Goal: Task Accomplishment & Management: Manage account settings

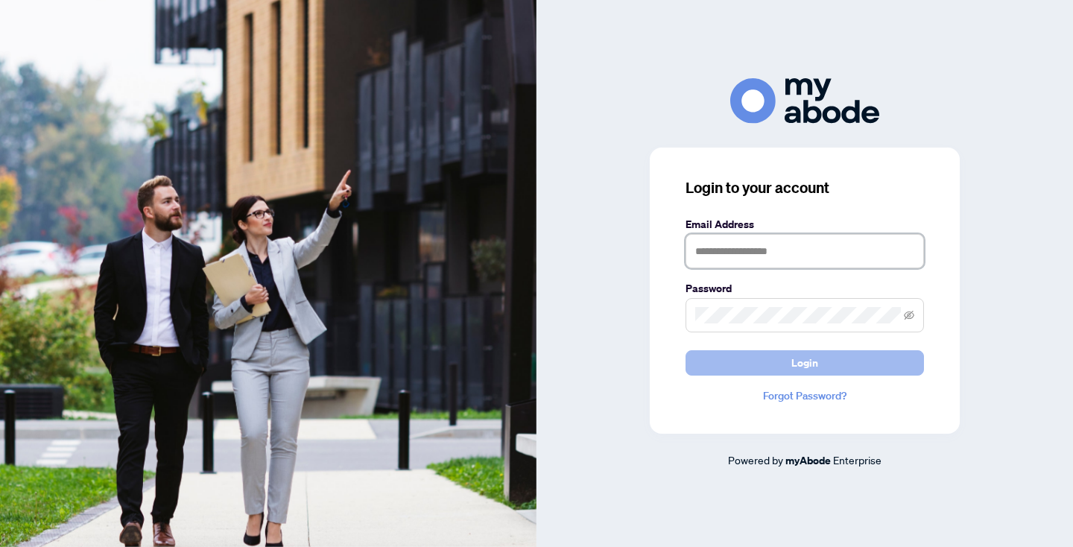
type input "**********"
click at [825, 363] on button "Login" at bounding box center [805, 362] width 239 height 25
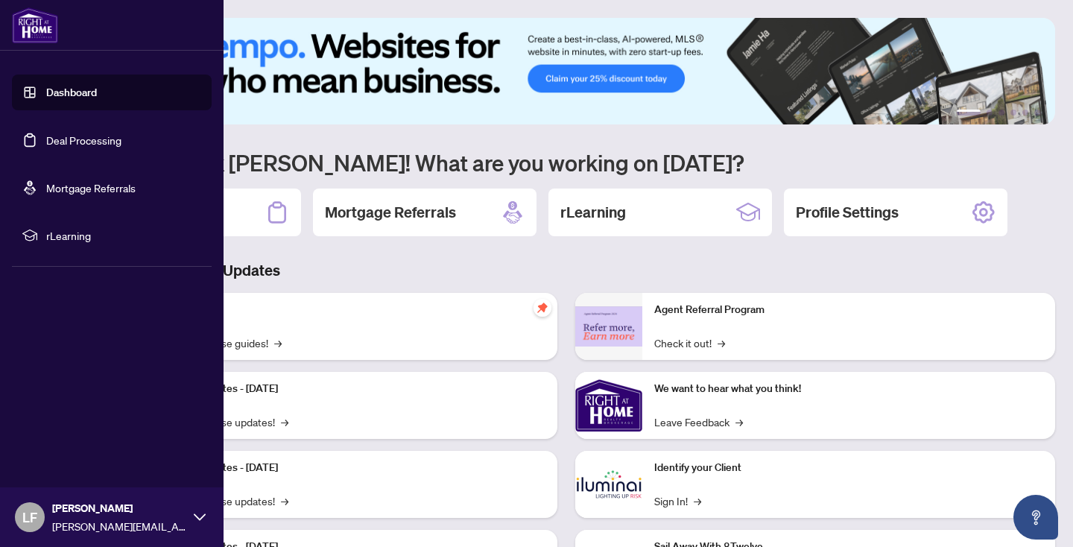
click at [98, 142] on link "Deal Processing" at bounding box center [83, 139] width 75 height 13
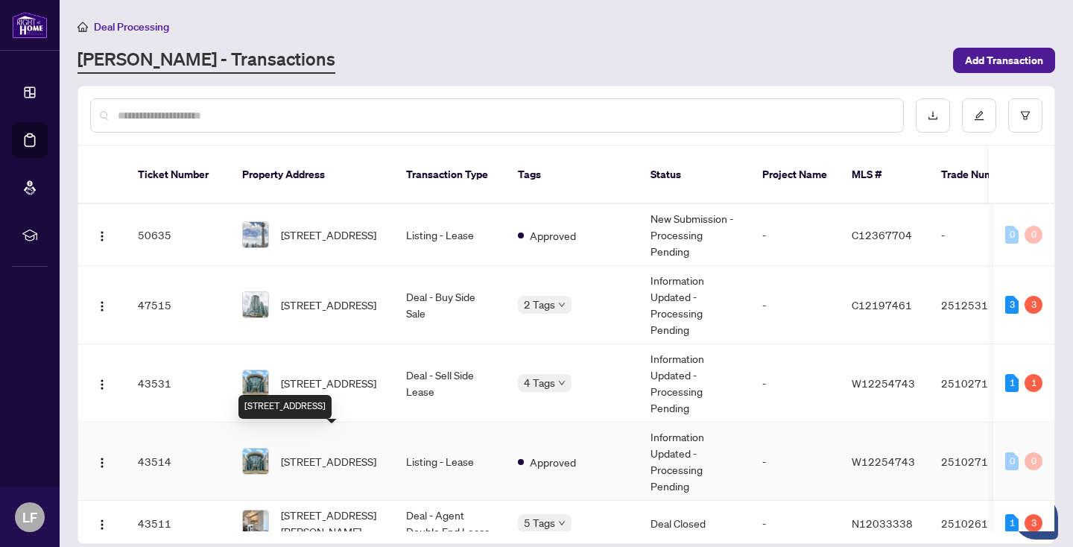
click at [361, 453] on span "[STREET_ADDRESS]" at bounding box center [328, 461] width 95 height 16
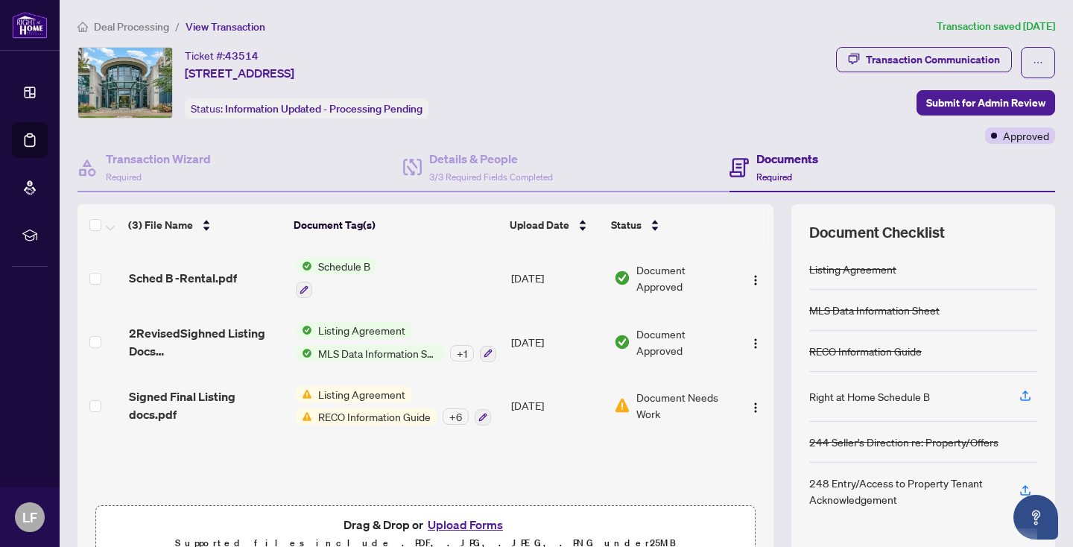
scroll to position [77, 0]
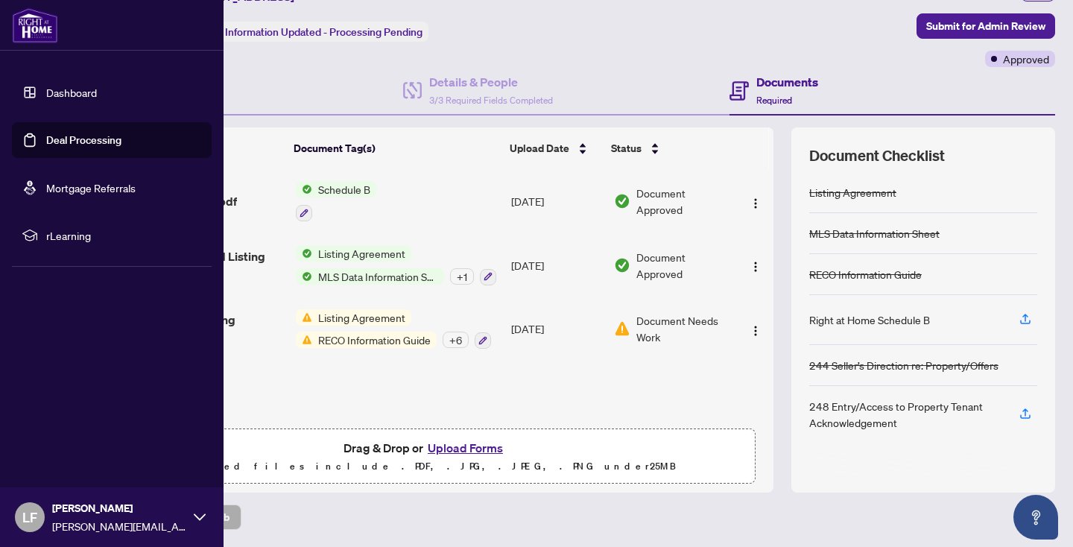
click at [102, 139] on link "Deal Processing" at bounding box center [83, 139] width 75 height 13
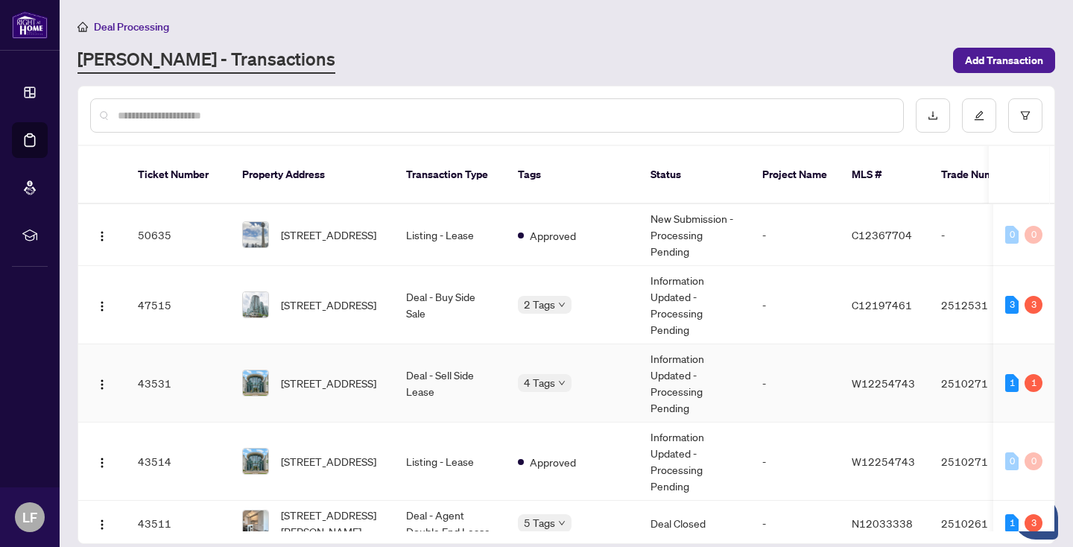
scroll to position [40, 0]
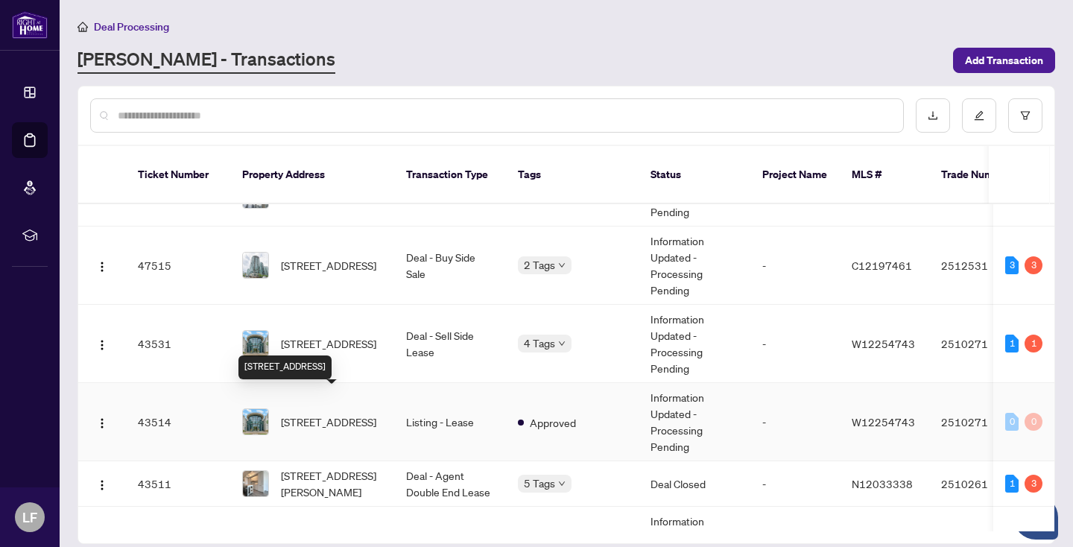
click at [346, 414] on span "[STREET_ADDRESS]" at bounding box center [328, 422] width 95 height 16
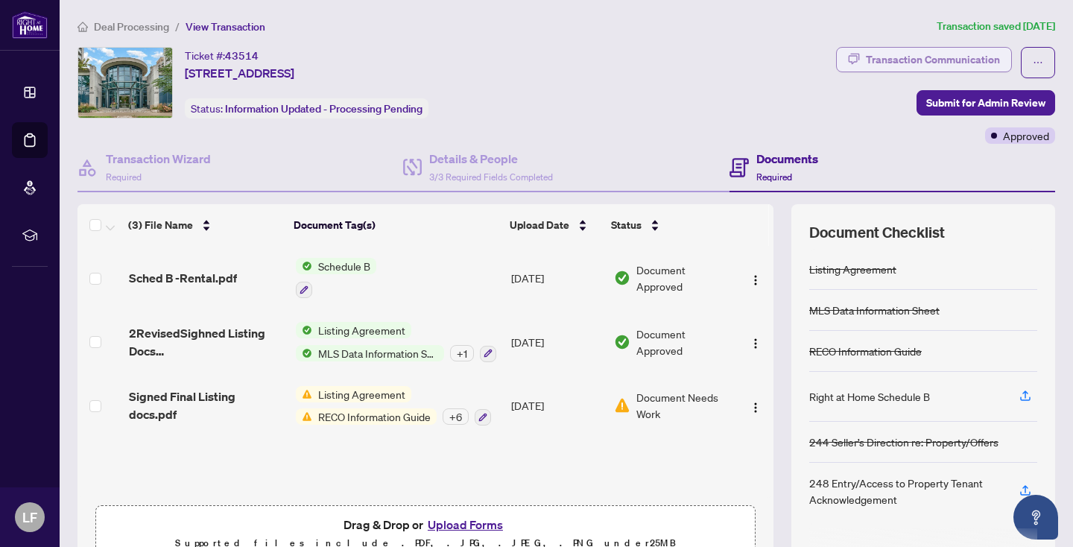
click at [958, 59] on div "Transaction Communication" at bounding box center [933, 60] width 134 height 24
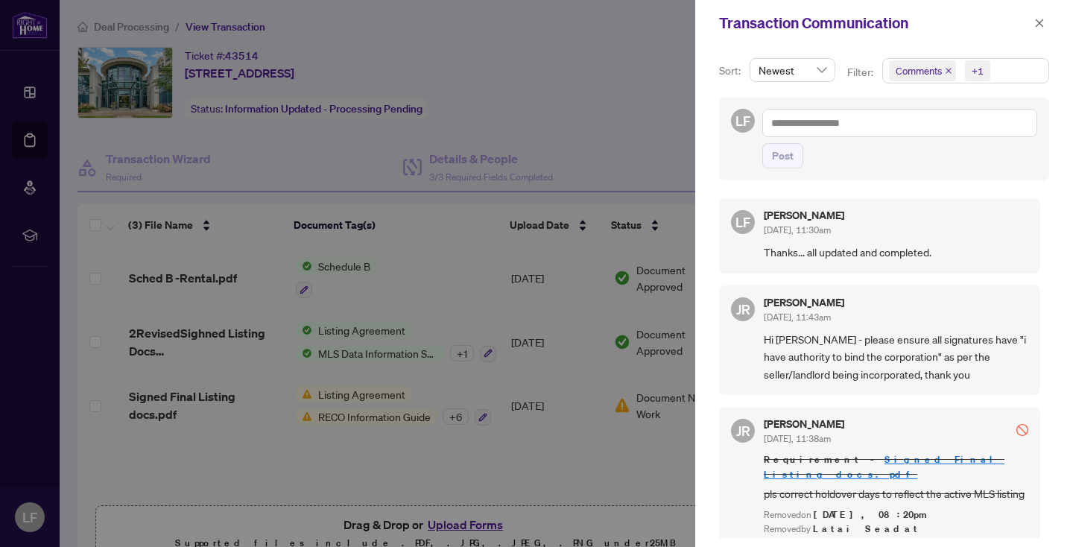
click at [335, 163] on div at bounding box center [536, 273] width 1073 height 547
click at [1040, 19] on icon "close" at bounding box center [1040, 23] width 10 height 10
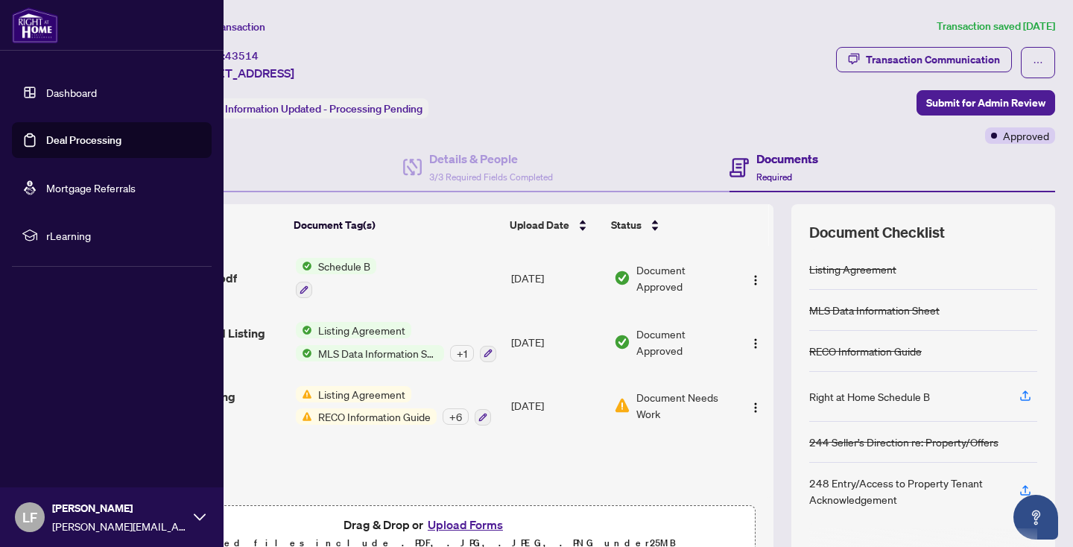
click at [46, 139] on link "Deal Processing" at bounding box center [83, 139] width 75 height 13
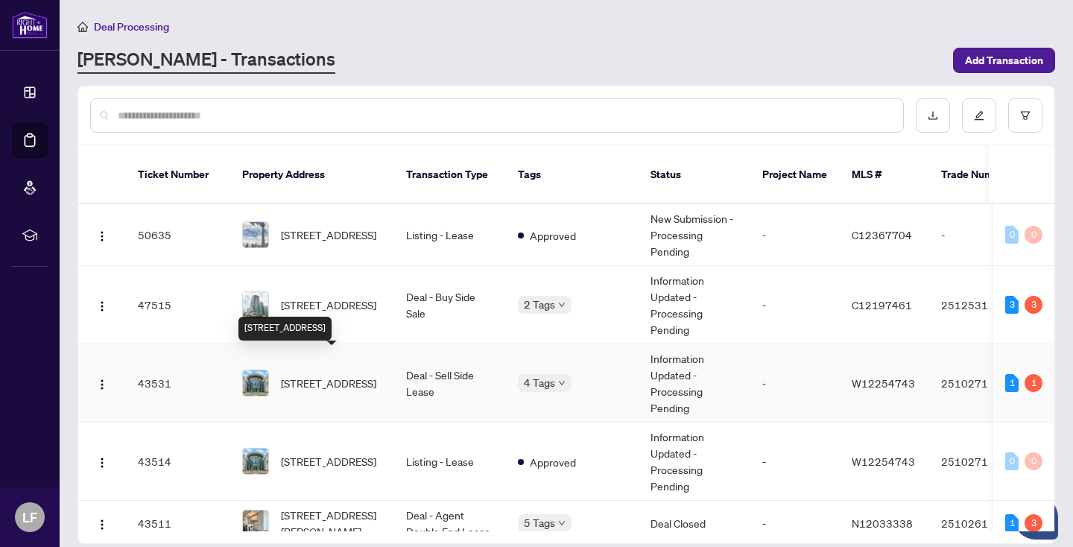
click at [346, 375] on span "[STREET_ADDRESS]" at bounding box center [328, 383] width 95 height 16
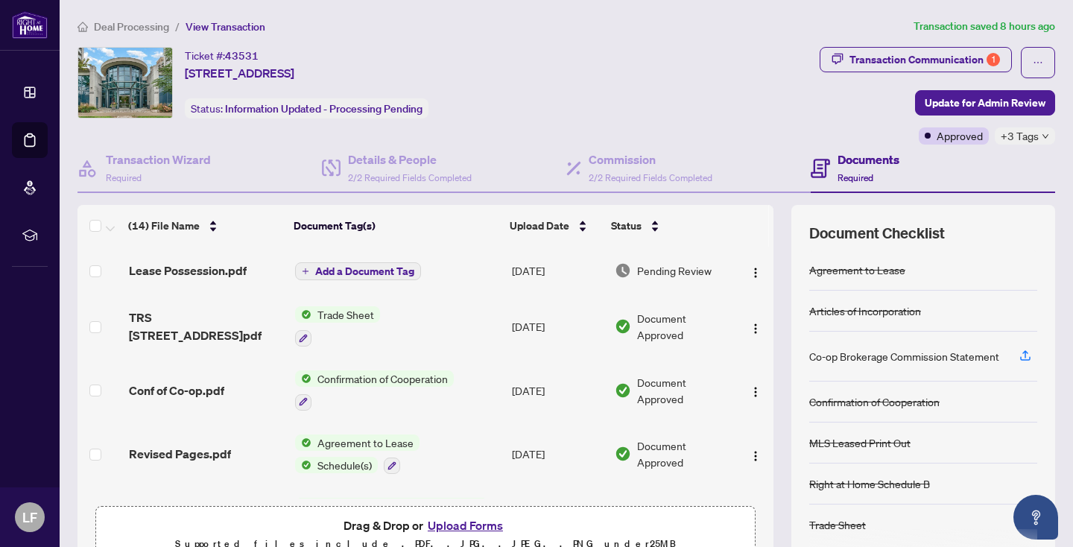
scroll to position [66, 0]
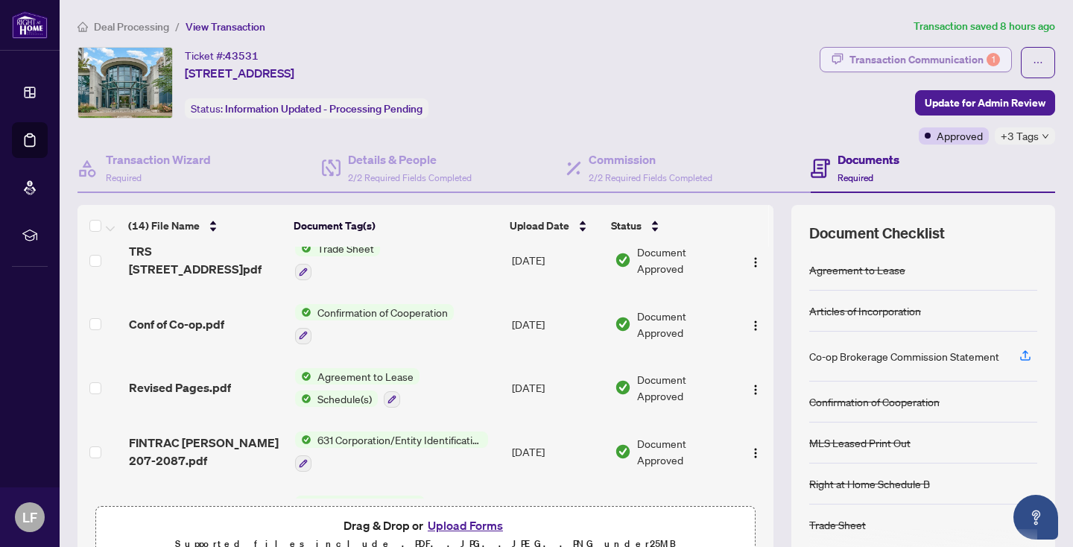
click at [940, 54] on div "Transaction Communication 1" at bounding box center [925, 60] width 151 height 24
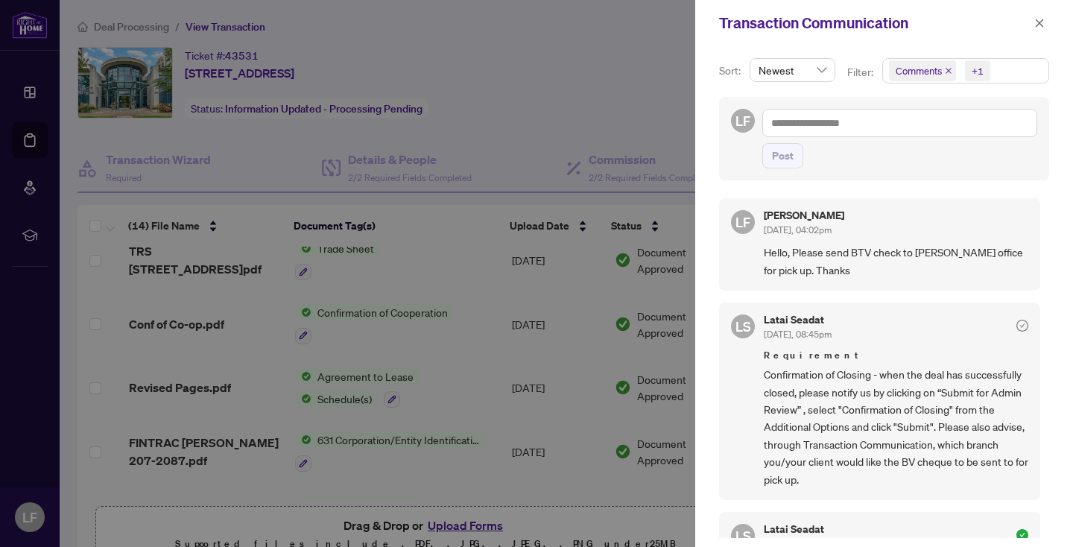
click at [614, 66] on div at bounding box center [536, 273] width 1073 height 547
click at [591, 86] on div at bounding box center [536, 273] width 1073 height 547
click at [1041, 23] on icon "close" at bounding box center [1040, 23] width 10 height 10
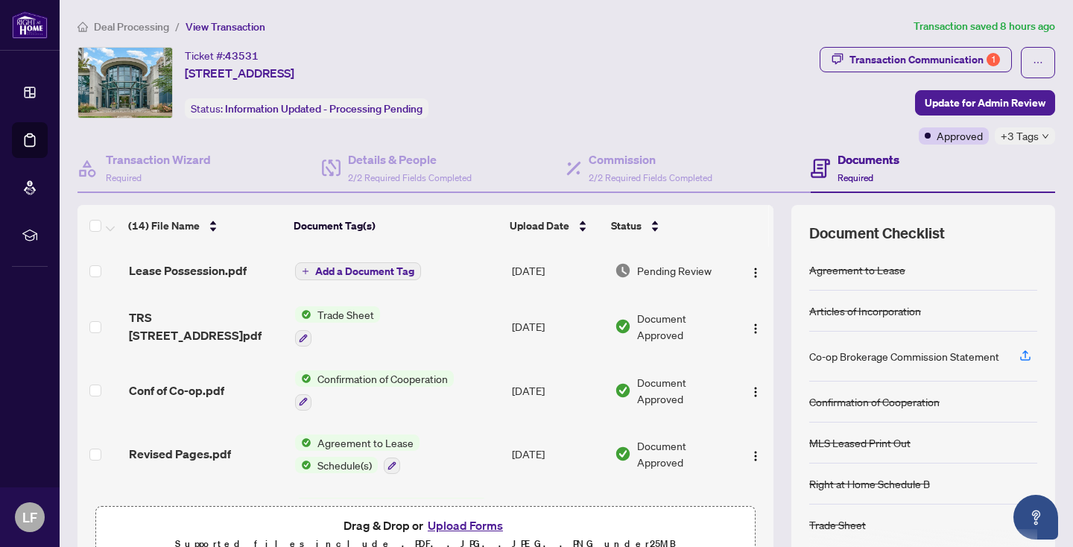
scroll to position [1, 0]
click at [960, 57] on div "Transaction Communication 1" at bounding box center [925, 60] width 151 height 24
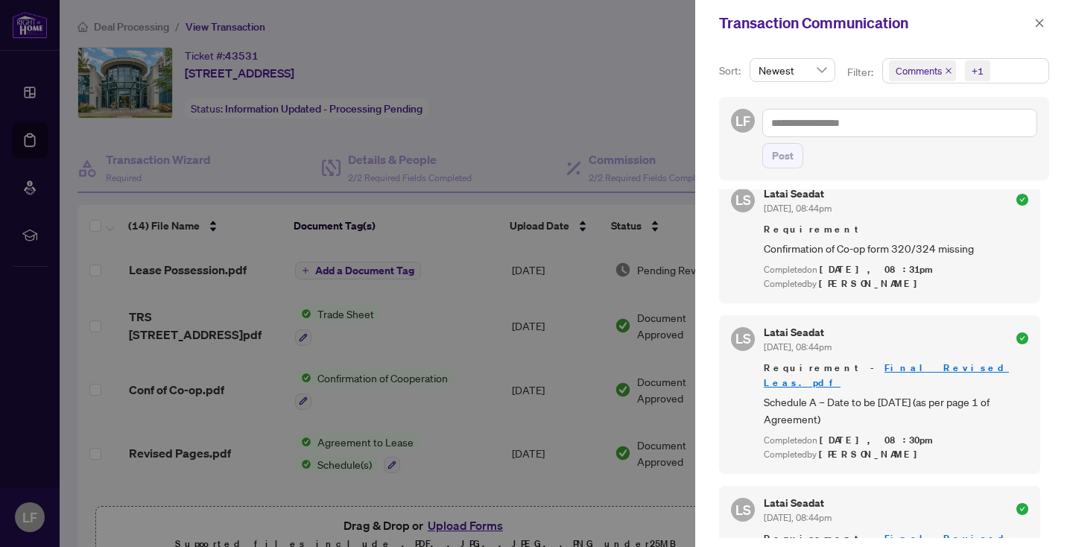
scroll to position [0, 0]
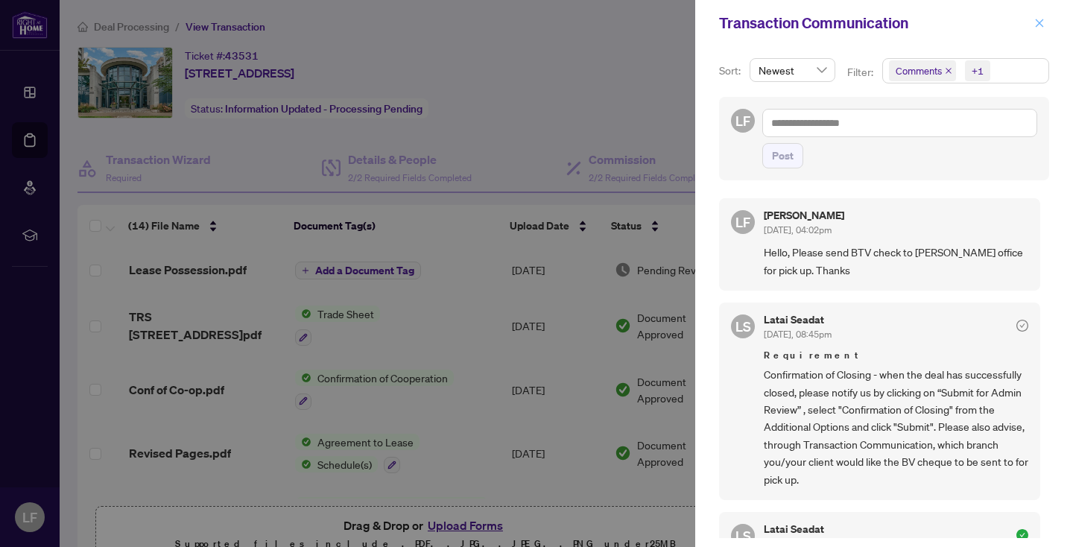
click at [1035, 24] on icon "close" at bounding box center [1040, 23] width 10 height 10
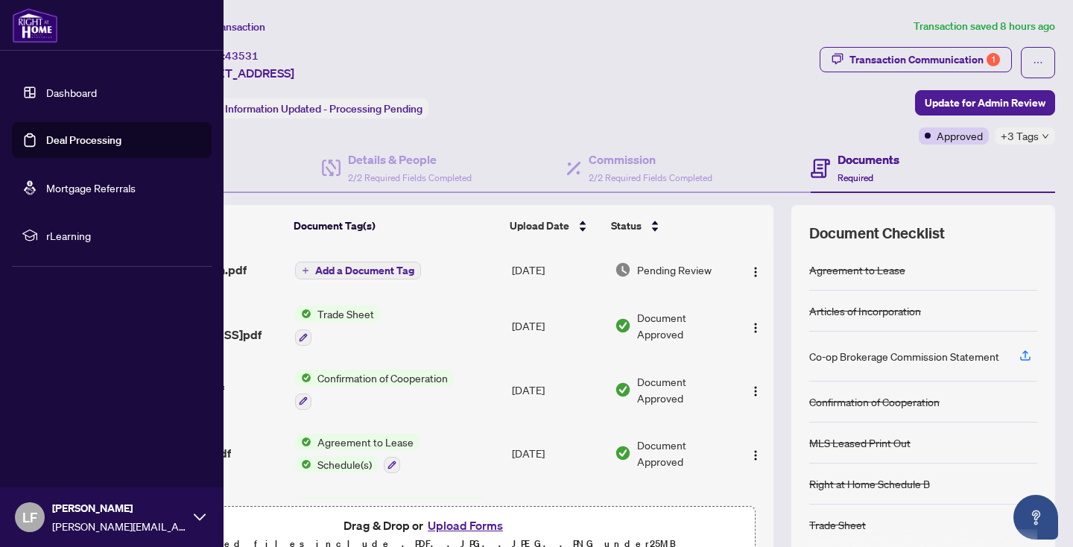
click at [122, 137] on link "Deal Processing" at bounding box center [83, 139] width 75 height 13
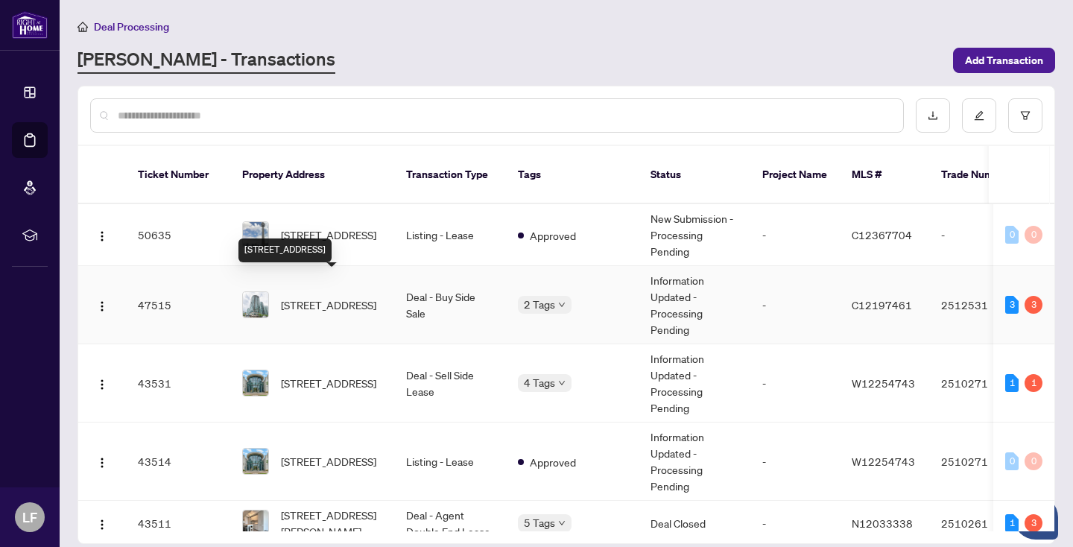
click at [319, 297] on span "[STREET_ADDRESS]" at bounding box center [328, 305] width 95 height 16
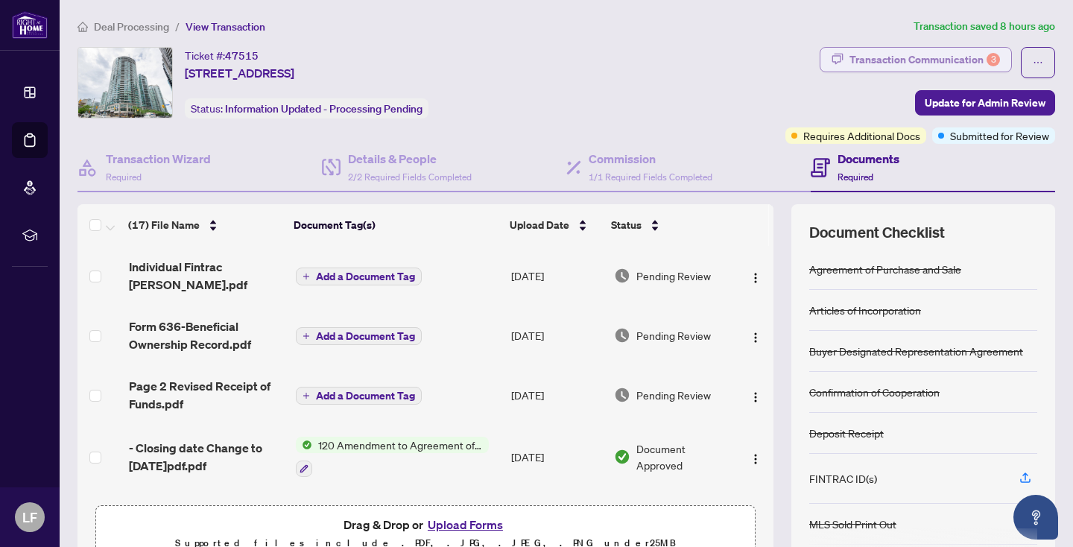
click at [901, 57] on div "Transaction Communication 3" at bounding box center [925, 60] width 151 height 24
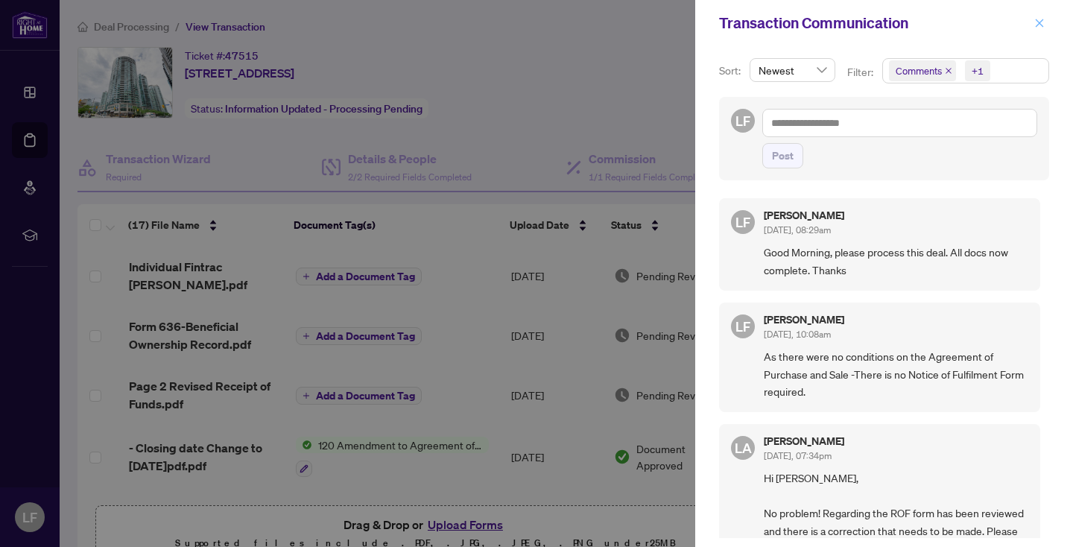
click at [1042, 22] on icon "close" at bounding box center [1040, 23] width 8 height 8
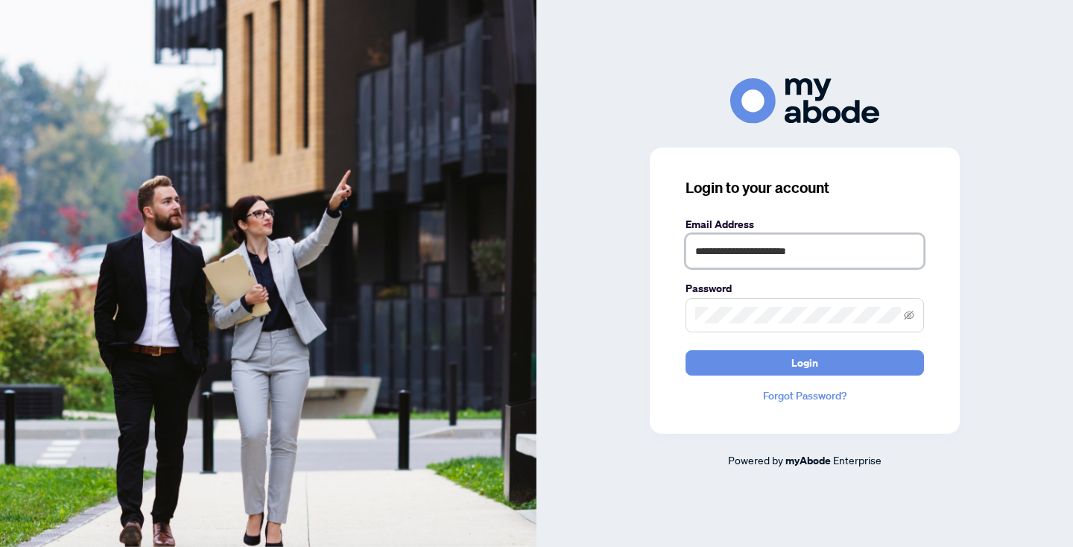
click at [863, 259] on input "**********" at bounding box center [805, 251] width 239 height 34
type input "**********"
click at [815, 362] on span "Login" at bounding box center [805, 363] width 27 height 24
